Goal: Task Accomplishment & Management: Manage account settings

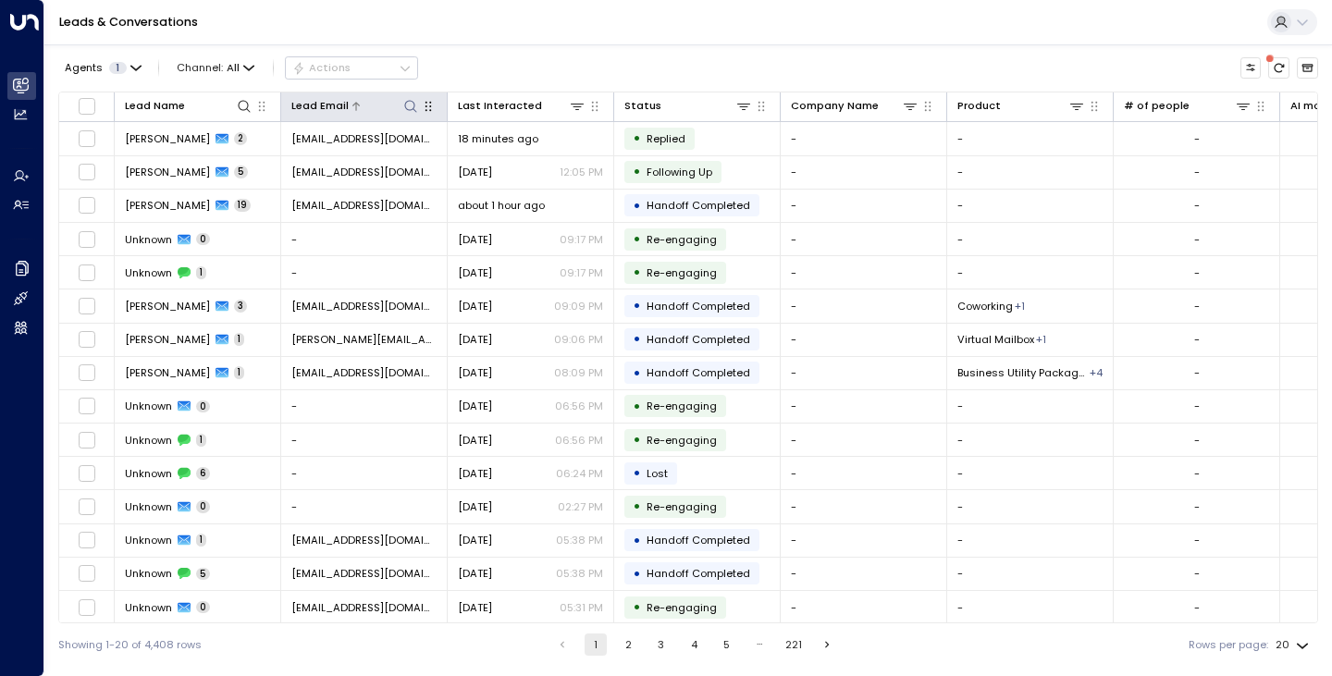
click at [412, 110] on icon at bounding box center [410, 106] width 12 height 12
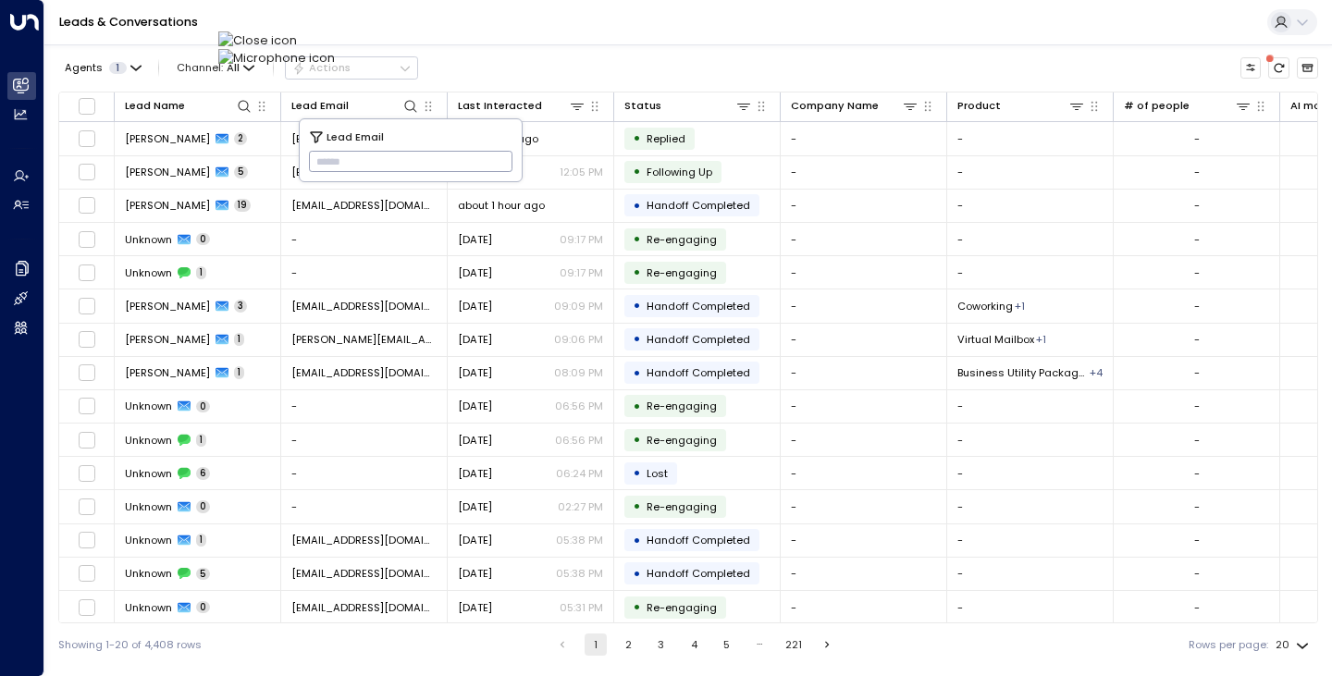
click at [437, 156] on input "text" at bounding box center [411, 162] width 204 height 31
type input "**********"
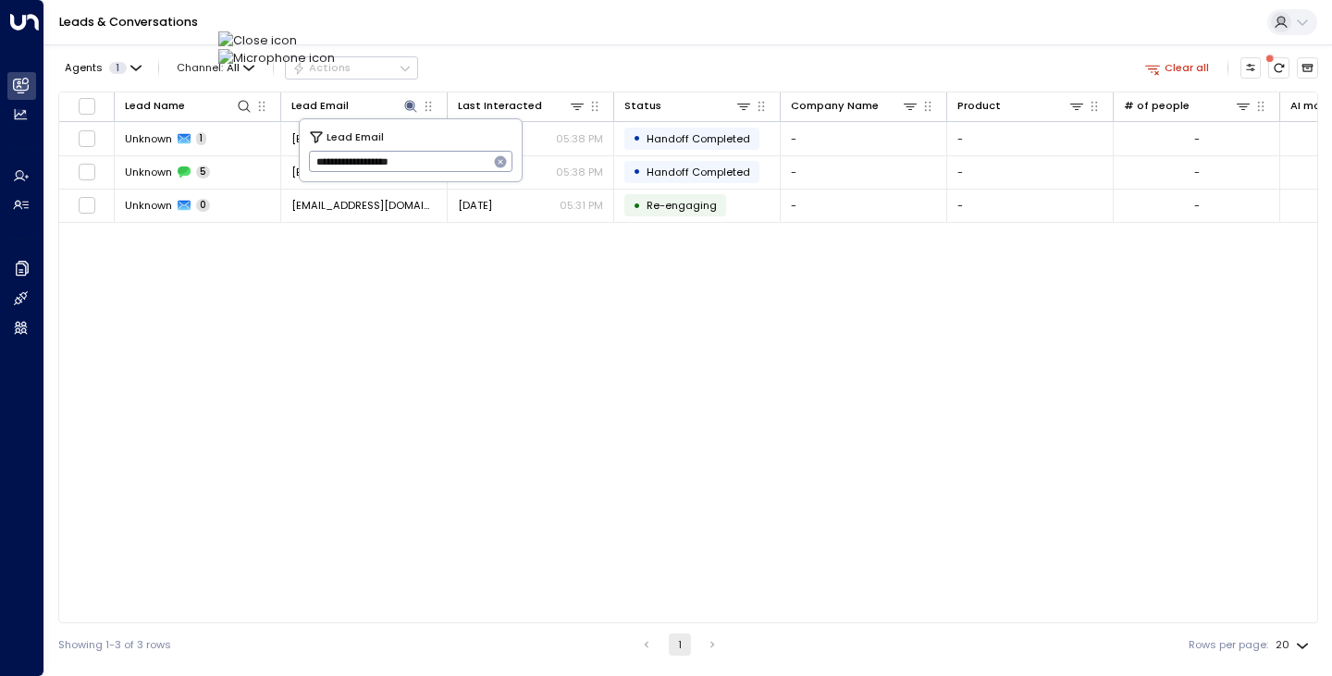
click at [192, 319] on div "Lead Name Lead Email Last Interacted Status Company Name Product # of people AI…" at bounding box center [688, 358] width 1260 height 532
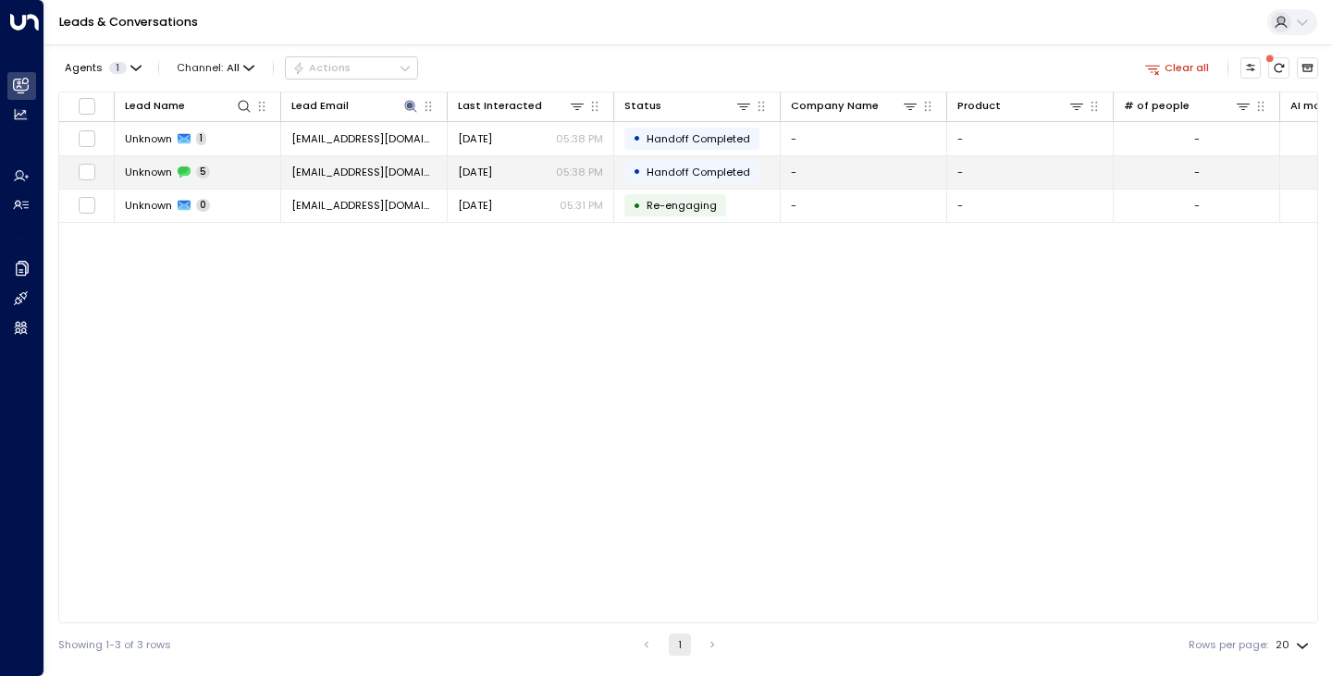
click at [141, 165] on td "Unknown 5" at bounding box center [198, 172] width 167 height 32
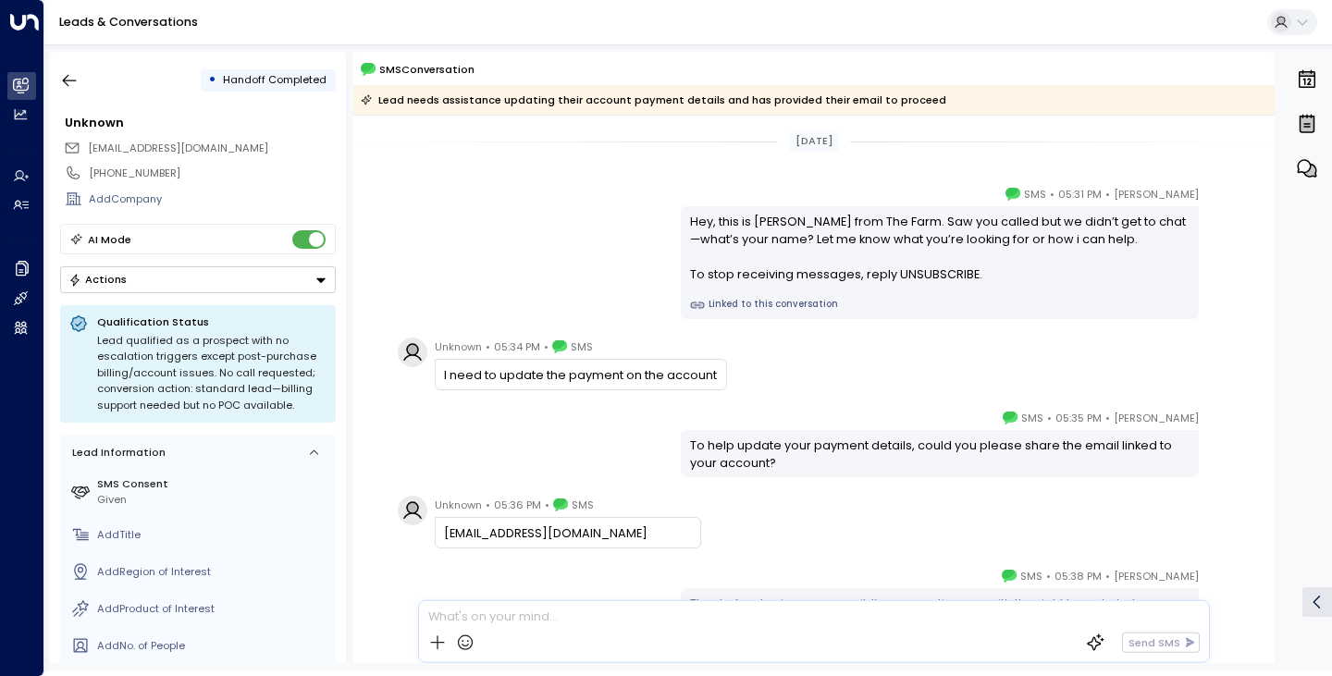
scroll to position [142, 0]
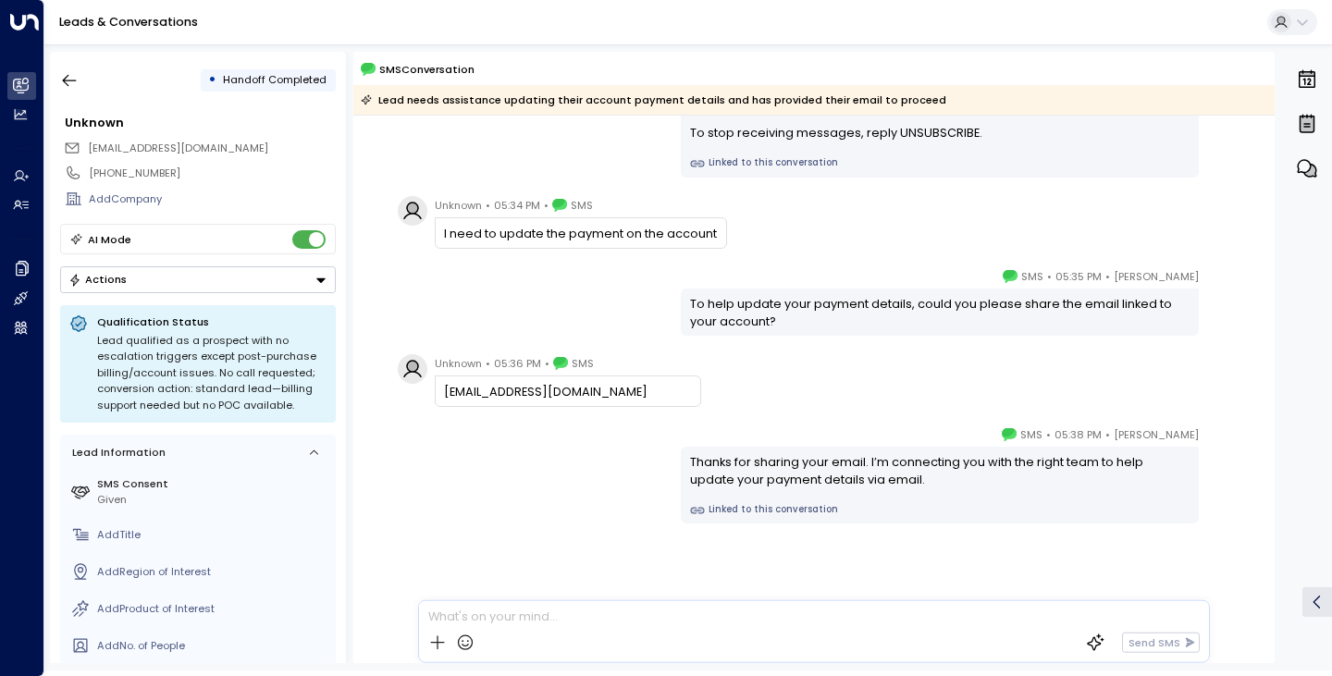
click at [482, 299] on div "[PERSON_NAME] • 05:35 PM • SMS To help update your payment details, could you p…" at bounding box center [814, 301] width 844 height 68
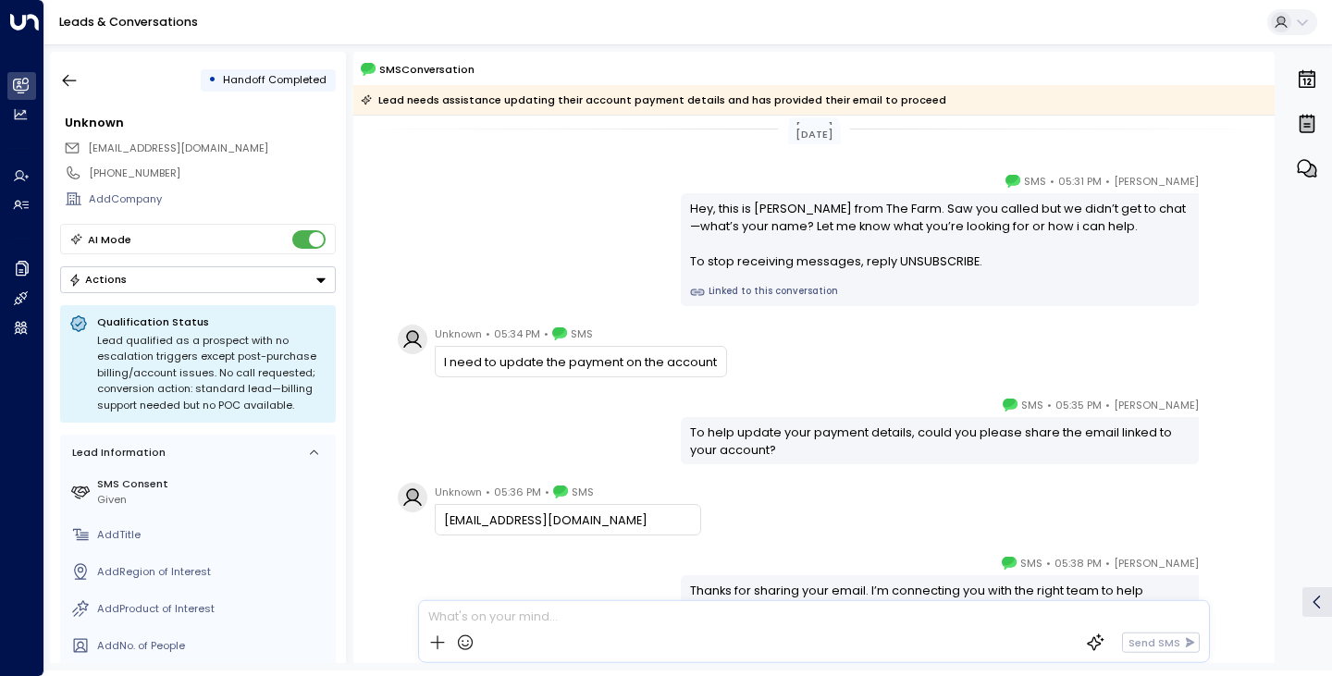
scroll to position [0, 0]
